Goal: Information Seeking & Learning: Learn about a topic

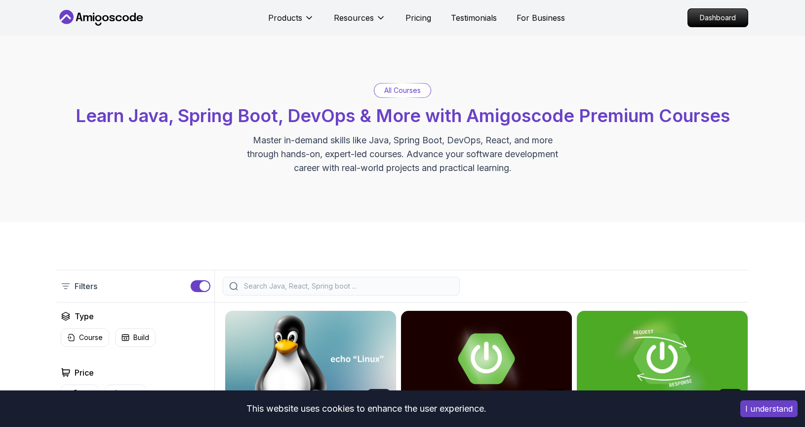
click at [130, 20] on icon at bounding box center [101, 18] width 89 height 16
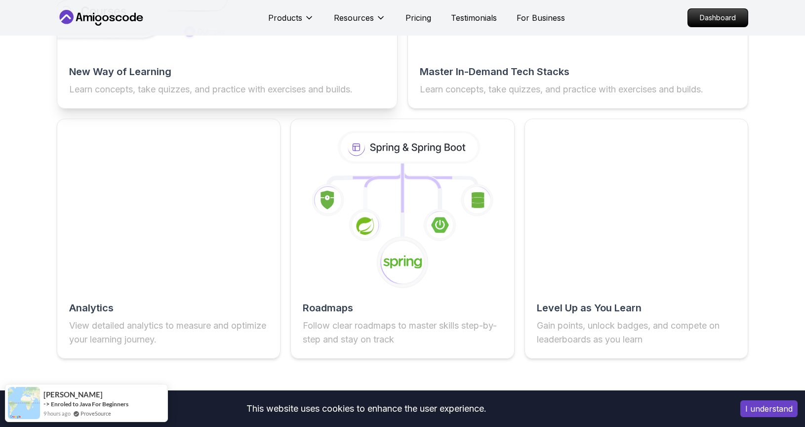
scroll to position [1700, 0]
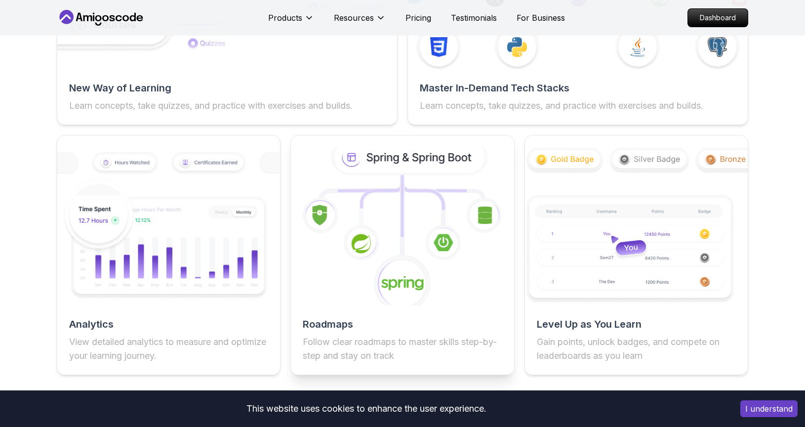
click at [364, 153] on icon at bounding box center [409, 157] width 151 height 32
click at [379, 193] on icon at bounding box center [381, 202] width 41 height 35
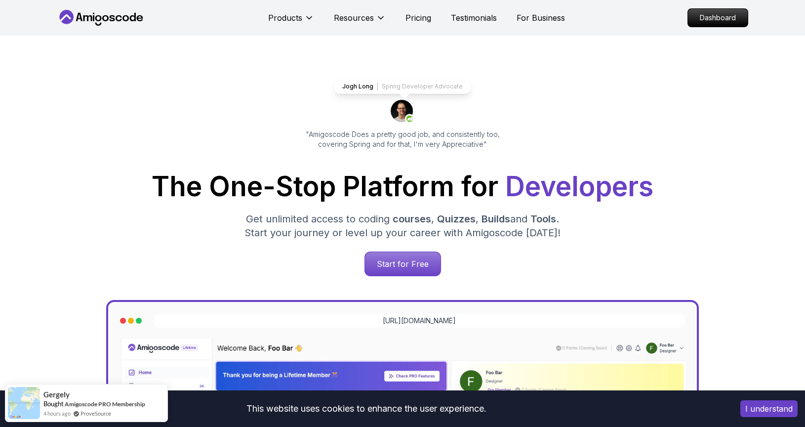
scroll to position [0, 0]
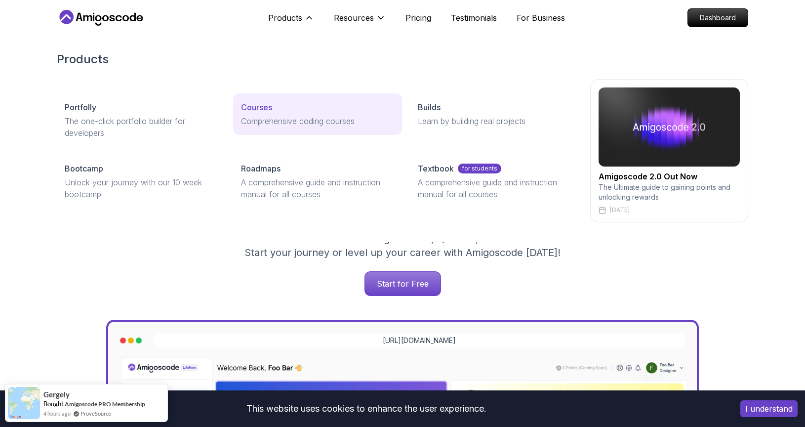
click at [285, 114] on link "Courses Comprehensive coding courses" at bounding box center [317, 113] width 168 height 41
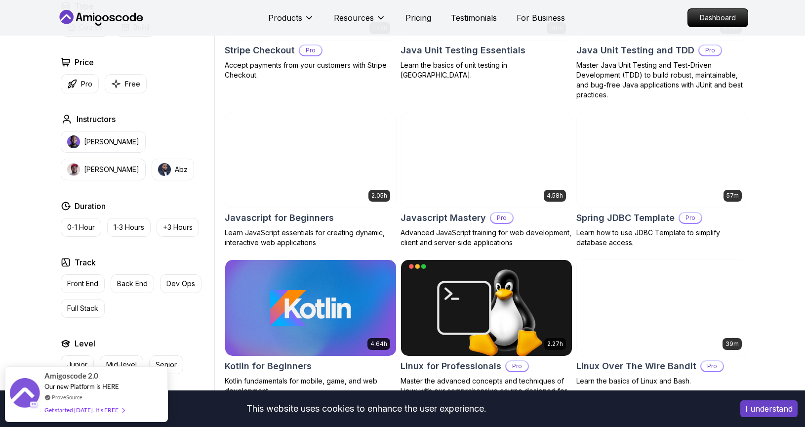
scroll to position [1766, 0]
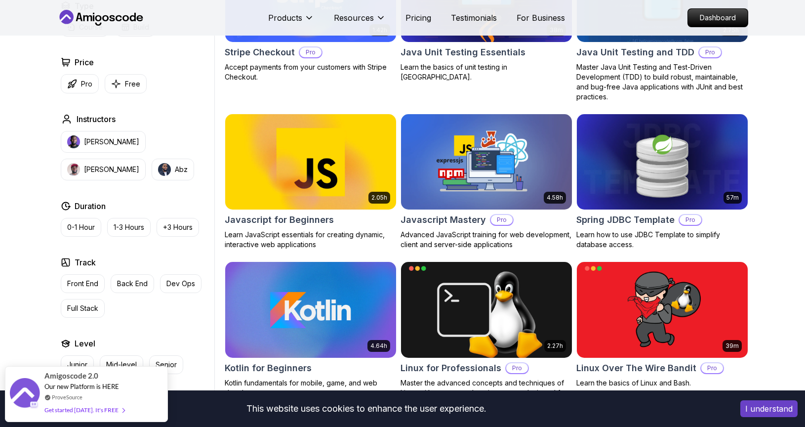
click at [334, 171] on img at bounding box center [310, 162] width 179 height 100
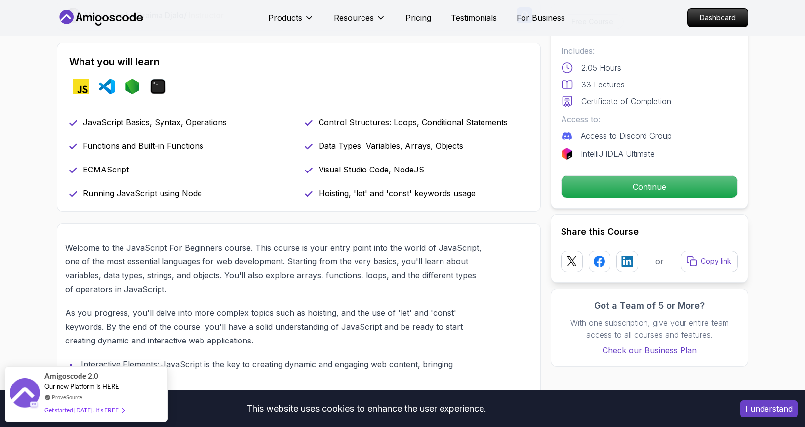
scroll to position [389, 0]
click at [132, 82] on img at bounding box center [132, 86] width 16 height 16
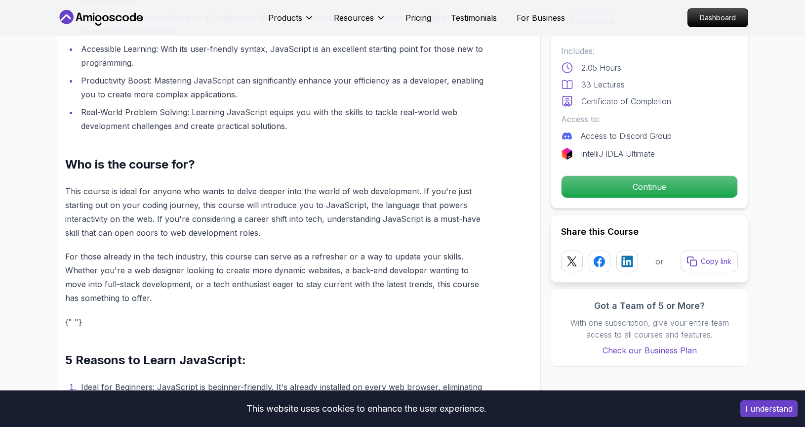
scroll to position [806, 0]
